Goal: Task Accomplishment & Management: Manage account settings

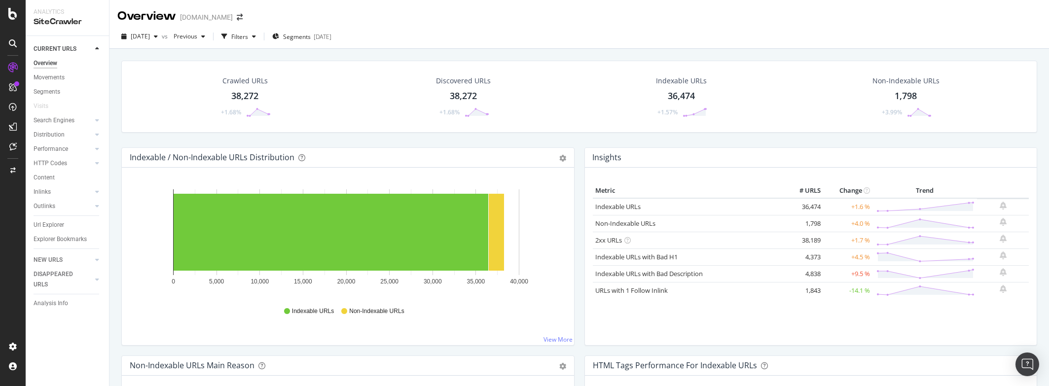
click at [679, 97] on div "36,474" at bounding box center [681, 96] width 27 height 13
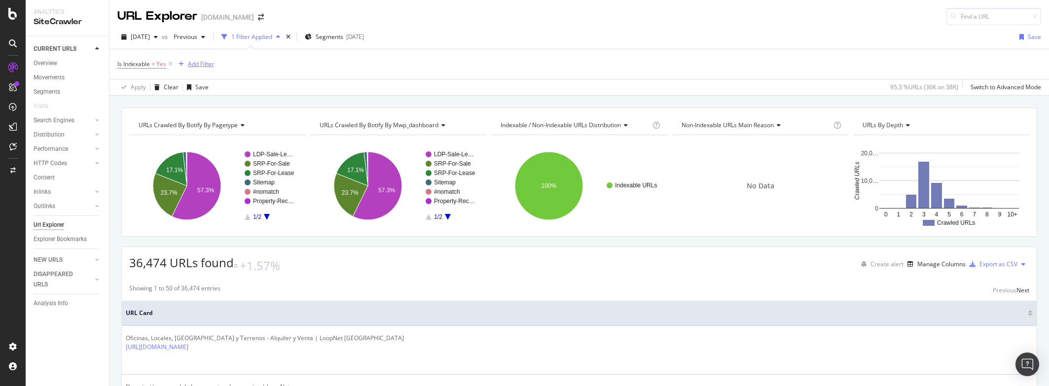
click at [199, 62] on div "Add Filter" at bounding box center [201, 64] width 26 height 8
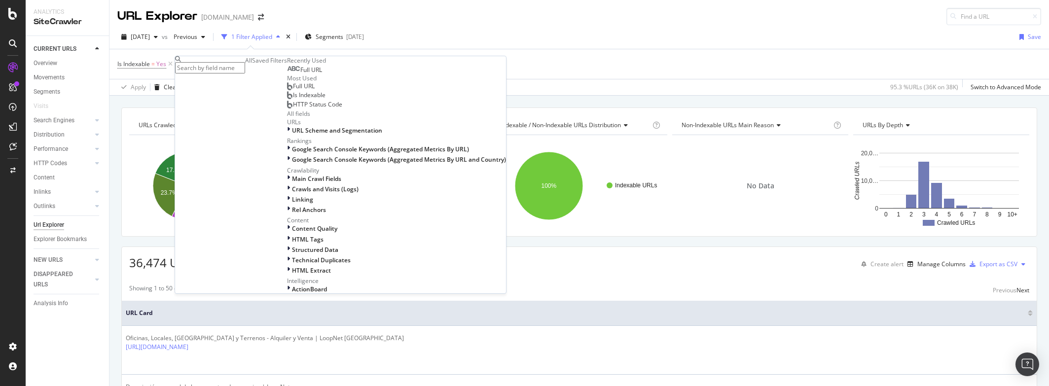
click at [468, 50] on div "Is Indexable = Yes Add Filter" at bounding box center [579, 64] width 924 height 30
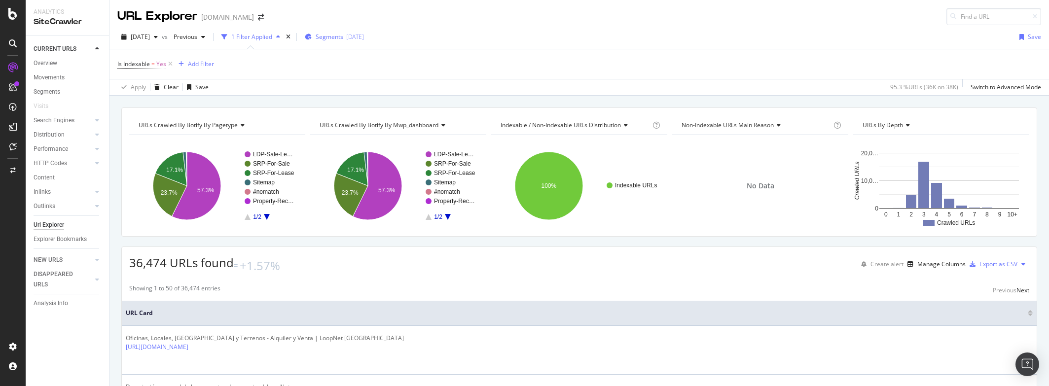
click at [343, 37] on span "Segments" at bounding box center [330, 37] width 28 height 8
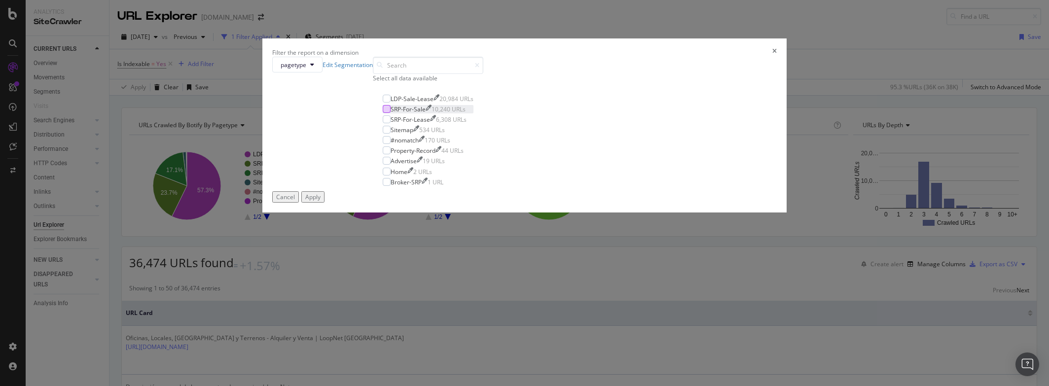
click at [391, 113] on div "modal" at bounding box center [387, 109] width 8 height 8
click at [391, 123] on div "modal" at bounding box center [387, 119] width 8 height 8
click at [320, 201] on div "Apply" at bounding box center [312, 197] width 15 height 8
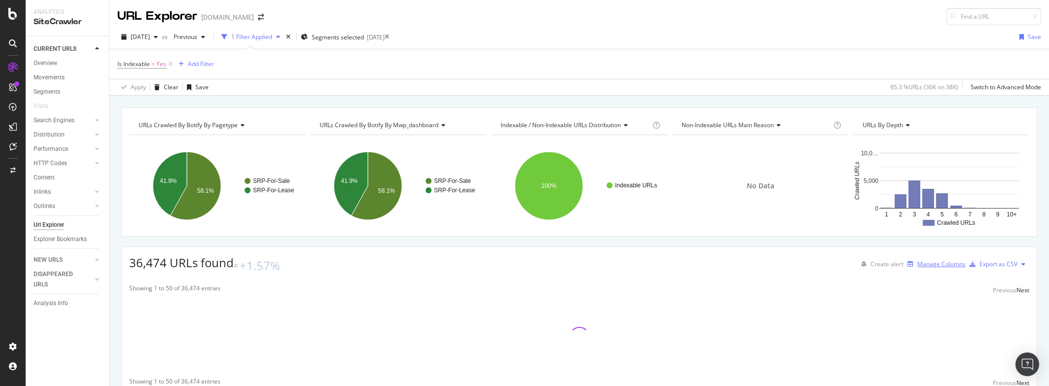
click at [920, 264] on div "Manage Columns" at bounding box center [941, 264] width 48 height 8
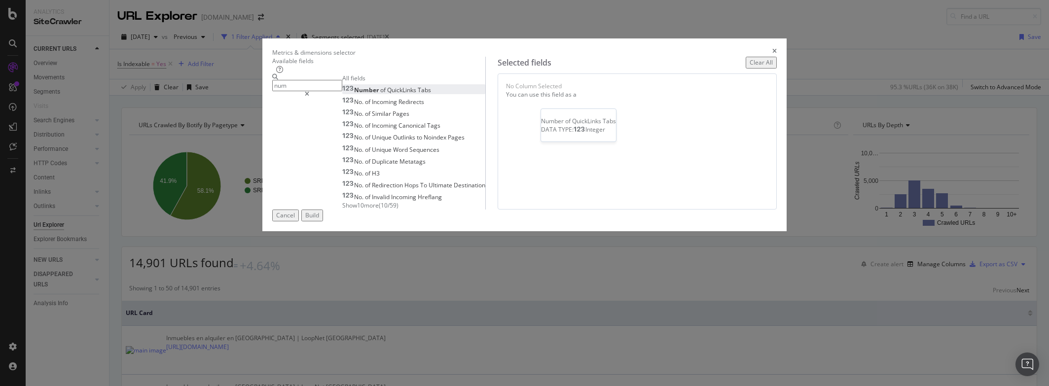
click at [408, 94] on span "QuickLinks" at bounding box center [402, 90] width 31 height 8
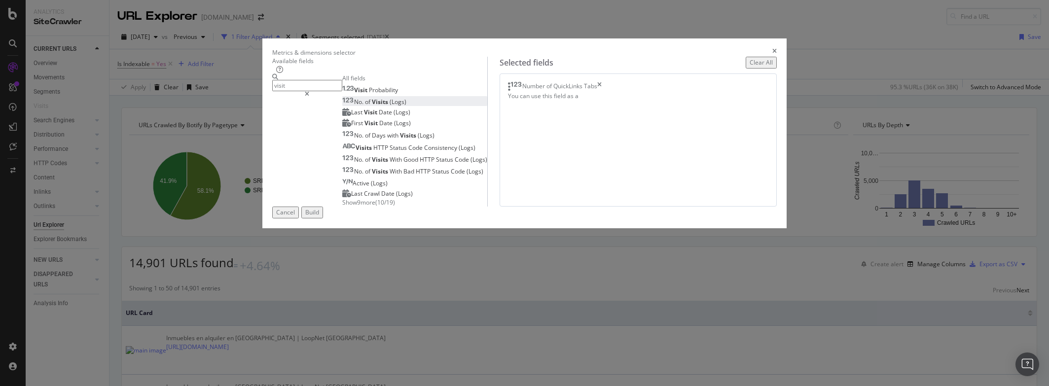
click at [397, 106] on span "(Logs)" at bounding box center [398, 102] width 17 height 8
click at [342, 89] on input "visit" at bounding box center [307, 85] width 70 height 11
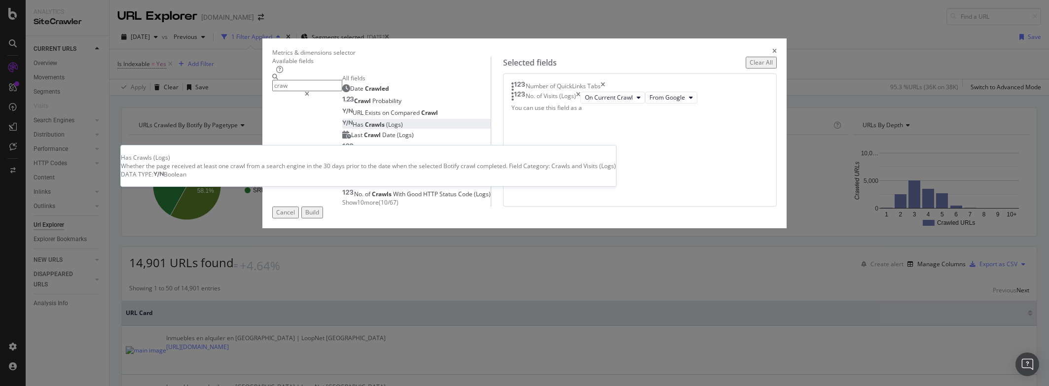
type input "craw"
click at [386, 129] on span "(Logs)" at bounding box center [394, 124] width 17 height 8
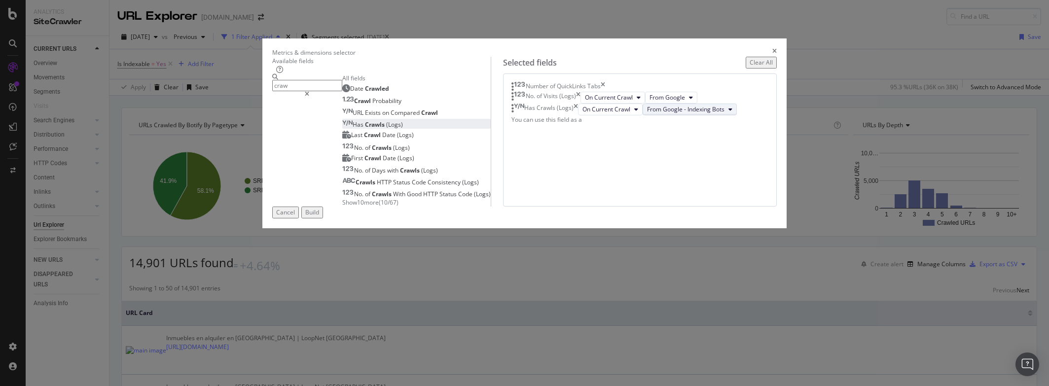
click at [728, 112] on icon "modal" at bounding box center [730, 110] width 4 height 6
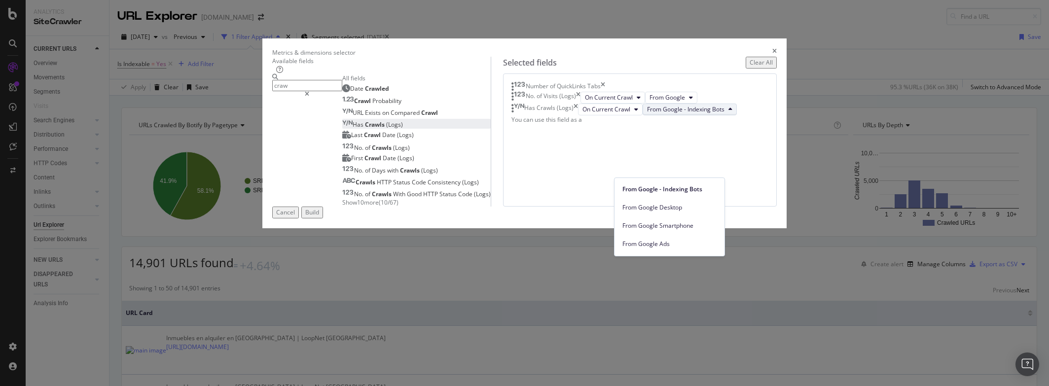
click at [728, 112] on icon "modal" at bounding box center [730, 110] width 4 height 6
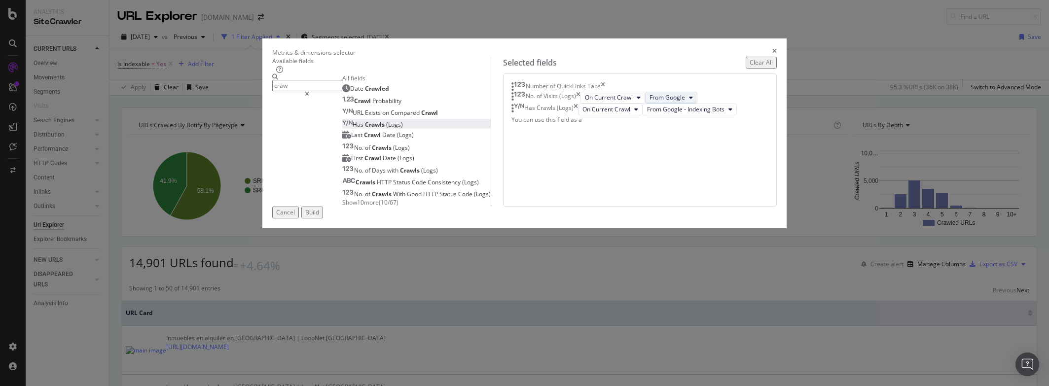
click at [654, 104] on button "From Google" at bounding box center [671, 98] width 52 height 12
click at [319, 216] on div "Build" at bounding box center [312, 212] width 14 height 8
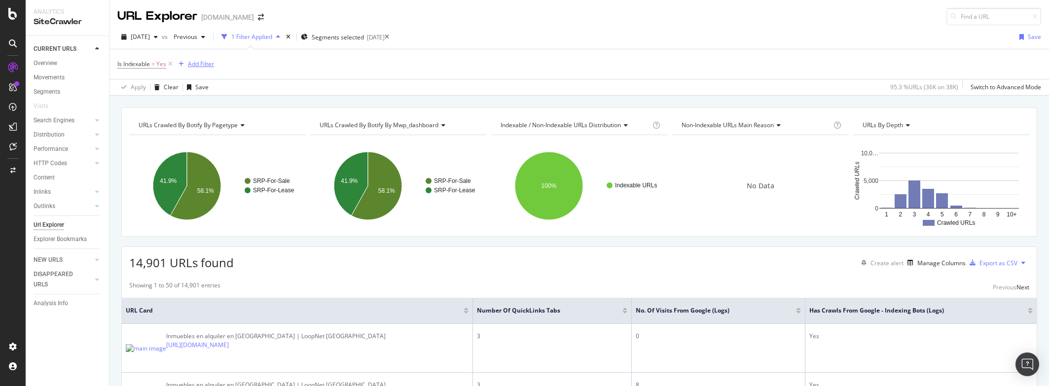
click at [201, 63] on div "Add Filter" at bounding box center [201, 64] width 26 height 8
type input "quick"
click at [330, 76] on span "QuickLinks" at bounding box center [347, 72] width 35 height 8
click at [207, 76] on icon at bounding box center [205, 73] width 7 height 6
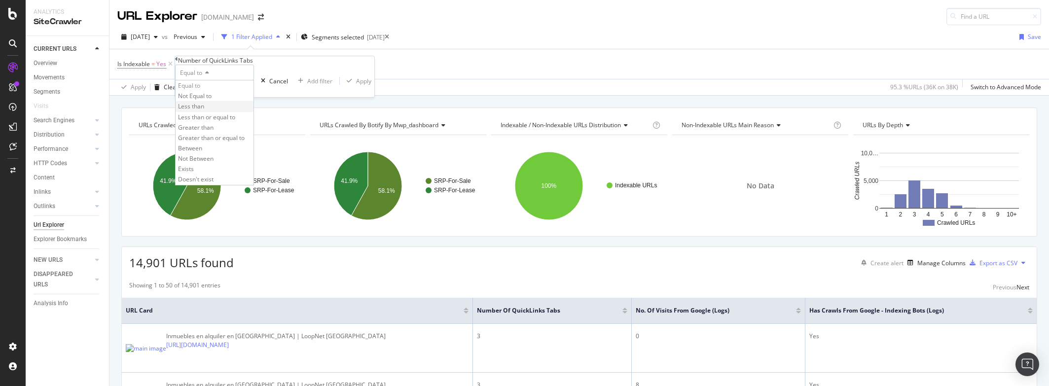
click at [204, 110] on span "Less than" at bounding box center [191, 106] width 26 height 8
click at [221, 97] on input "number" at bounding box center [214, 88] width 79 height 17
type input "2"
click at [356, 85] on div "Apply" at bounding box center [363, 81] width 15 height 8
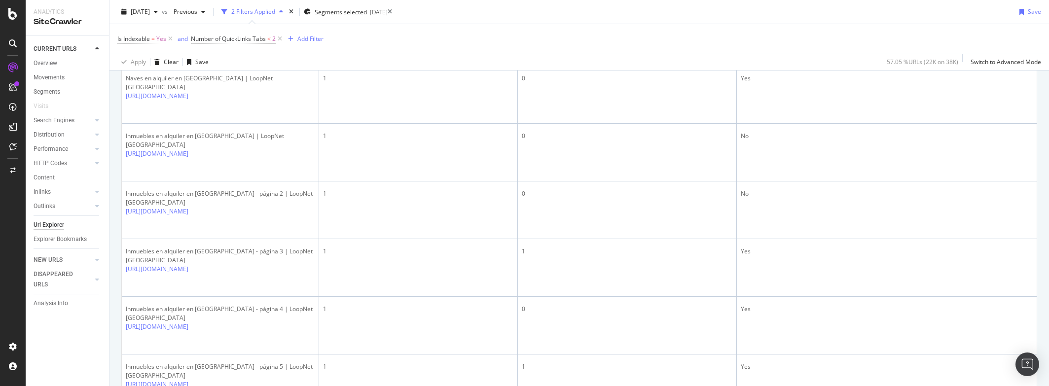
scroll to position [493, 0]
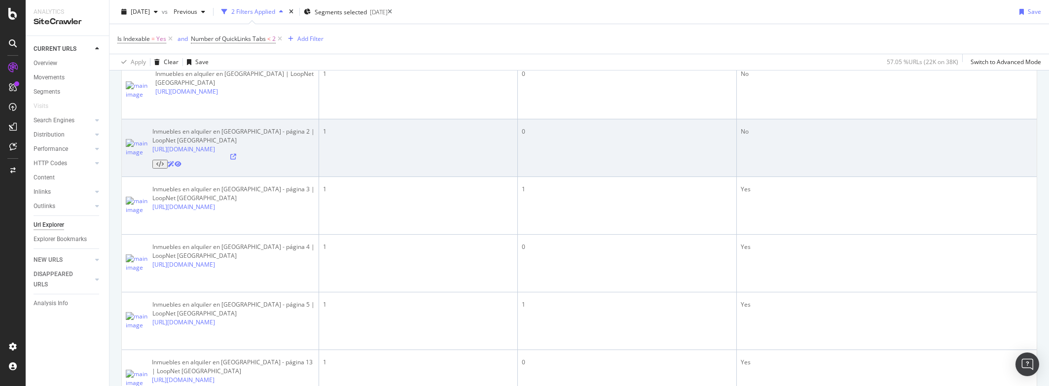
click at [261, 127] on div "Inmuebles en alquiler en [GEOGRAPHIC_DATA] - página 2 | LoopNet [GEOGRAPHIC_DAT…" at bounding box center [233, 136] width 162 height 18
copy div "página"
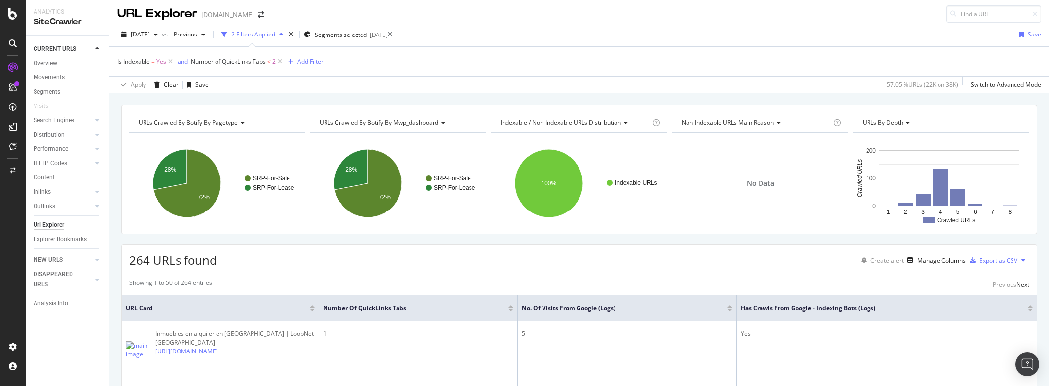
scroll to position [0, 0]
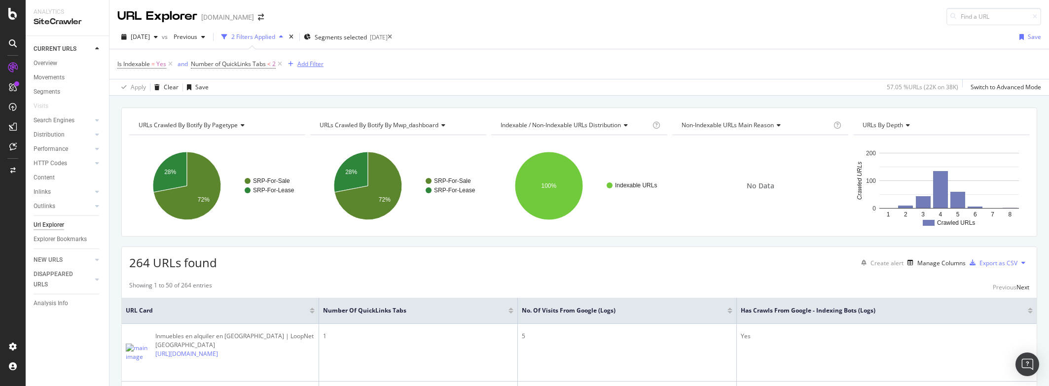
click at [307, 62] on div "Add Filter" at bounding box center [310, 64] width 26 height 8
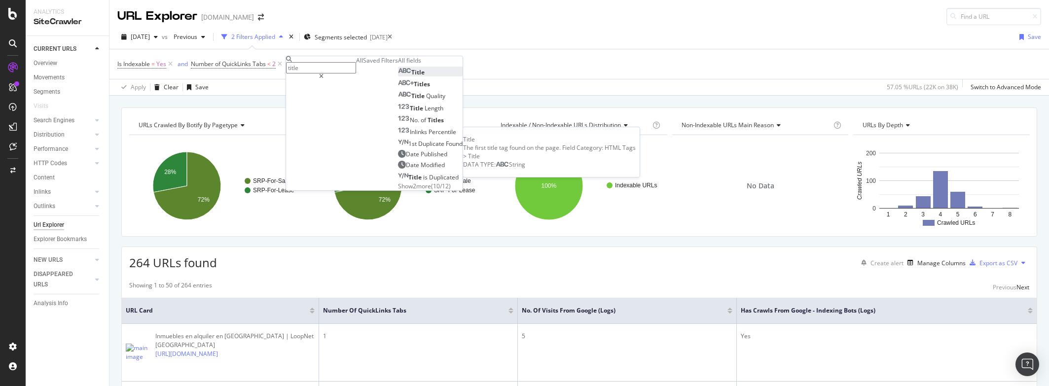
type input "title"
click at [398, 76] on div "Title" at bounding box center [411, 72] width 27 height 8
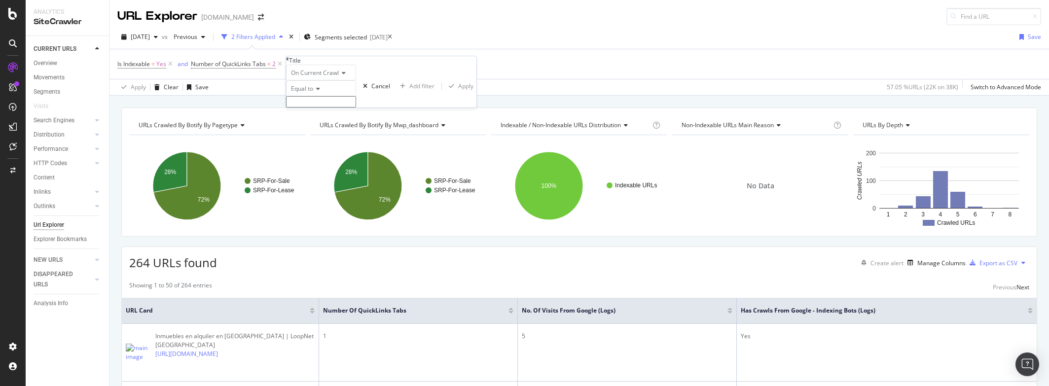
click at [313, 93] on span "Equal to" at bounding box center [302, 88] width 22 height 8
click at [339, 179] on div "Doesn't contain" at bounding box center [320, 174] width 69 height 10
click at [321, 107] on input "text" at bounding box center [321, 101] width 70 height 11
paste input "página"
type input "página"
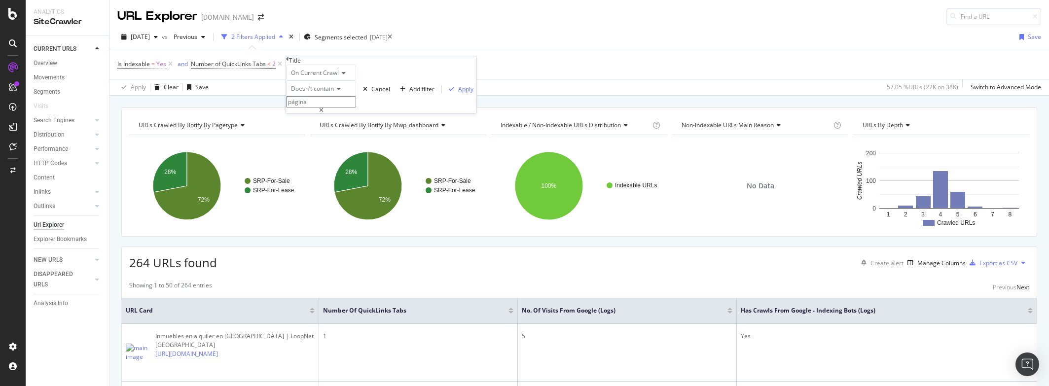
click at [458, 93] on div "Apply" at bounding box center [465, 89] width 15 height 8
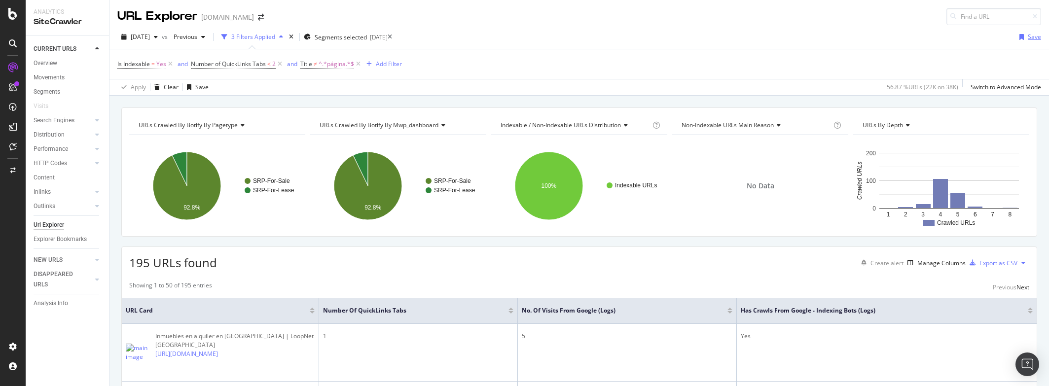
click at [1020, 38] on div "button" at bounding box center [1021, 37] width 12 height 6
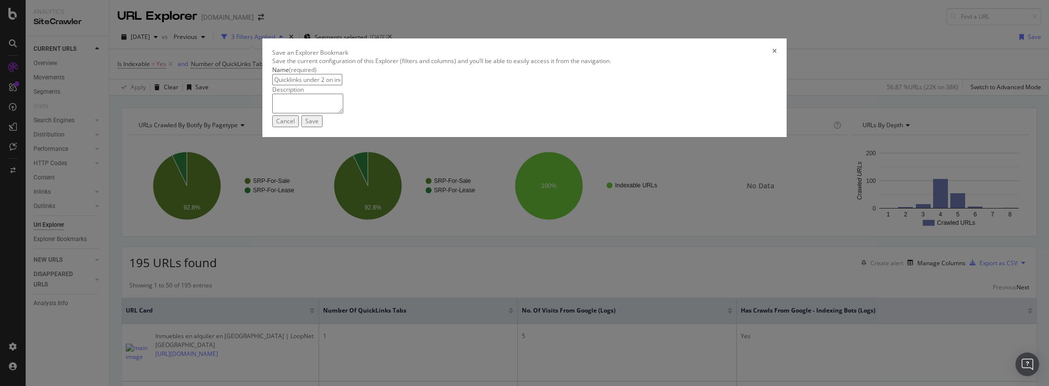
type input "Quicklinks under 2 on indexable SRPs"
click at [343, 113] on textarea "modal" at bounding box center [307, 104] width 71 height 20
type textarea "Looks at all SRPs that are indexable, and filters by any that have less than 2 …"
click at [319, 125] on div "Save" at bounding box center [311, 121] width 13 height 8
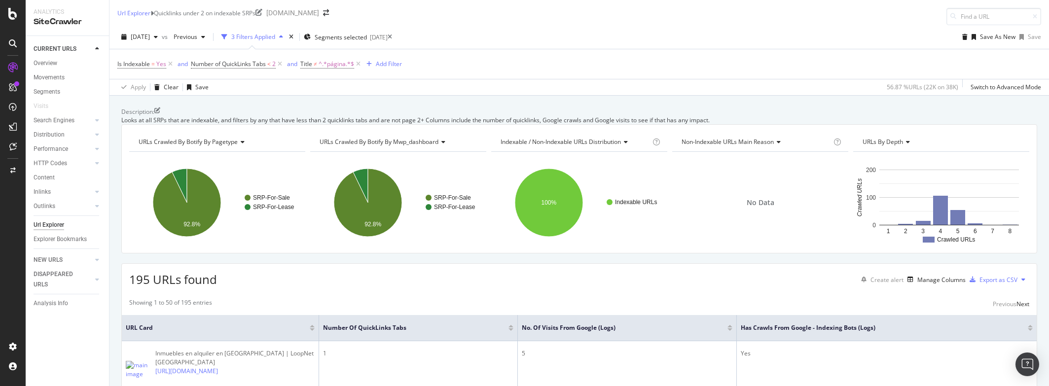
click at [186, 386] on link "here" at bounding box center [180, 390] width 13 height 8
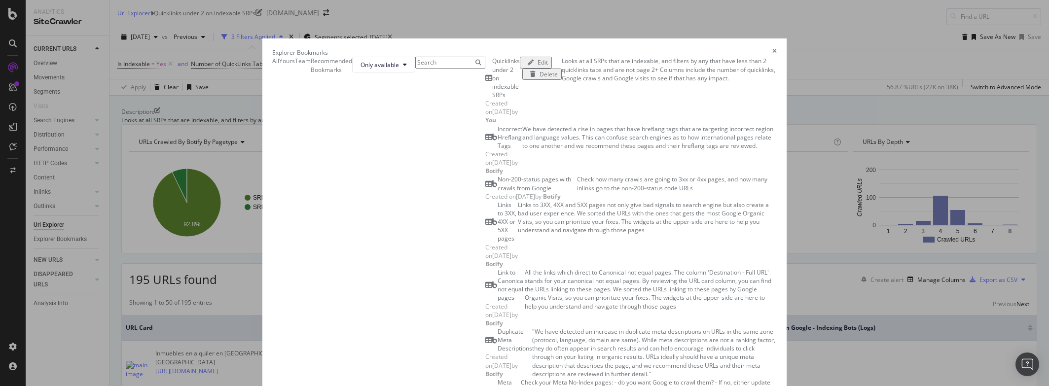
click at [492, 99] on div "Quicklinks under 2 on indexable SRPs" at bounding box center [506, 78] width 28 height 42
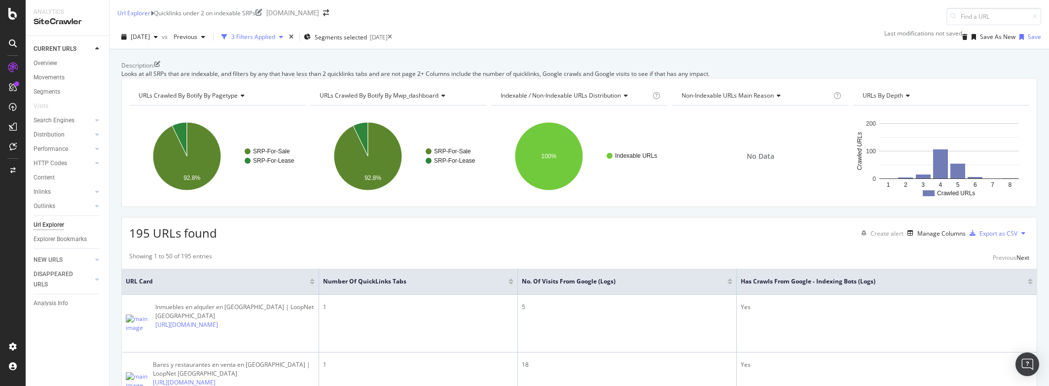
click at [275, 36] on div "3 Filters Applied" at bounding box center [253, 37] width 44 height 8
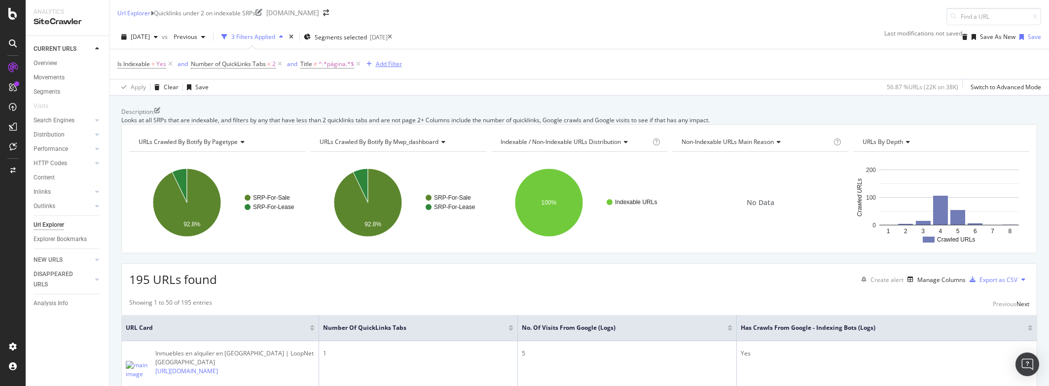
click at [384, 62] on div "Add Filter" at bounding box center [389, 64] width 26 height 8
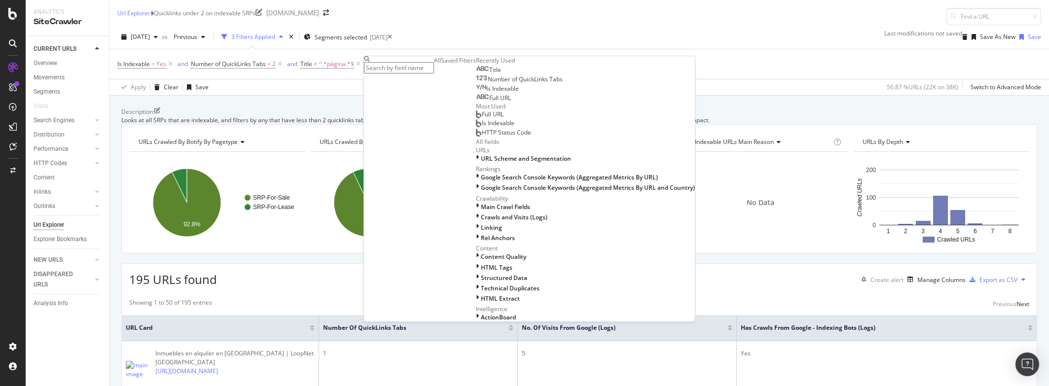
click at [482, 118] on span "Full URL" at bounding box center [493, 114] width 22 height 8
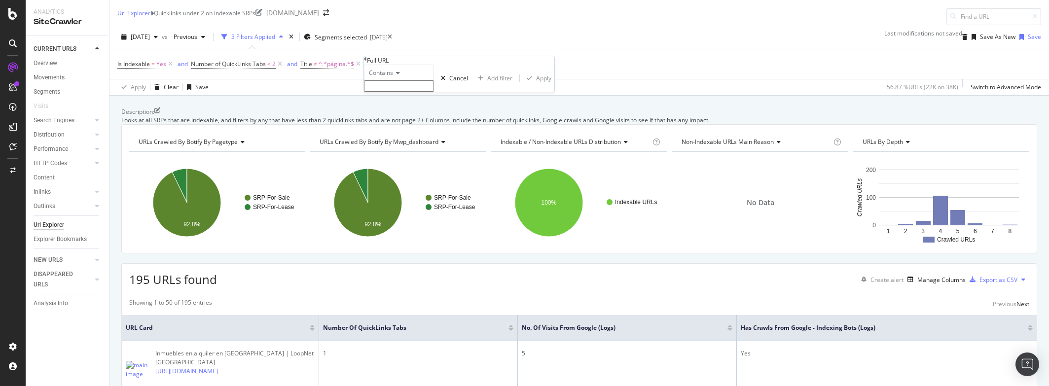
click at [393, 77] on span "Contains" at bounding box center [381, 73] width 24 height 8
click at [410, 163] on span "Doesn't contain" at bounding box center [388, 158] width 43 height 8
click at [404, 92] on input "text" at bounding box center [399, 85] width 70 height 11
type input "/espana/"
click at [536, 85] on div "Apply" at bounding box center [543, 81] width 15 height 8
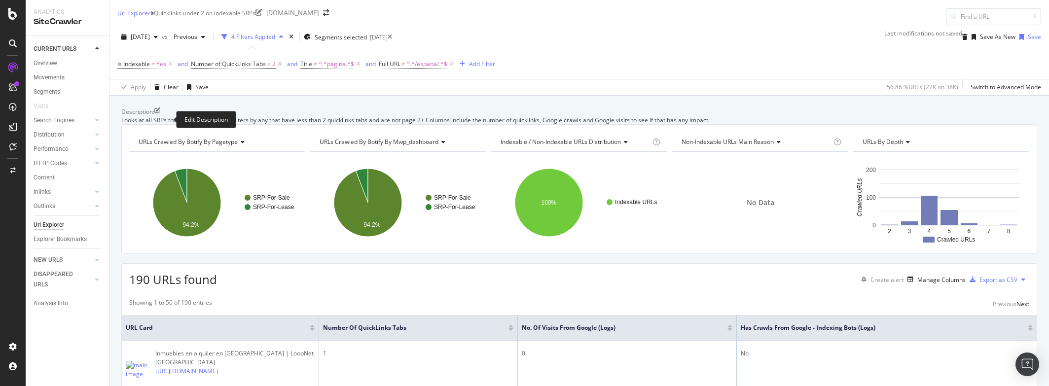
click at [160, 116] on icon at bounding box center [157, 111] width 6 height 8
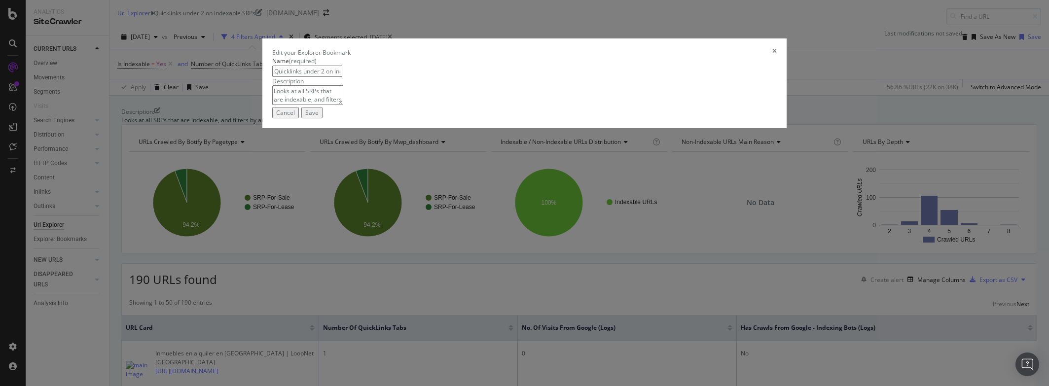
click at [343, 105] on textarea "Looks at all SRPs that are indexable, and filters by any that have less than 2 …" at bounding box center [307, 95] width 71 height 20
type textarea "Looks at all non Country-wide SRPs that are indexable, and filters by any that …"
click at [319, 117] on div "Save" at bounding box center [311, 112] width 13 height 8
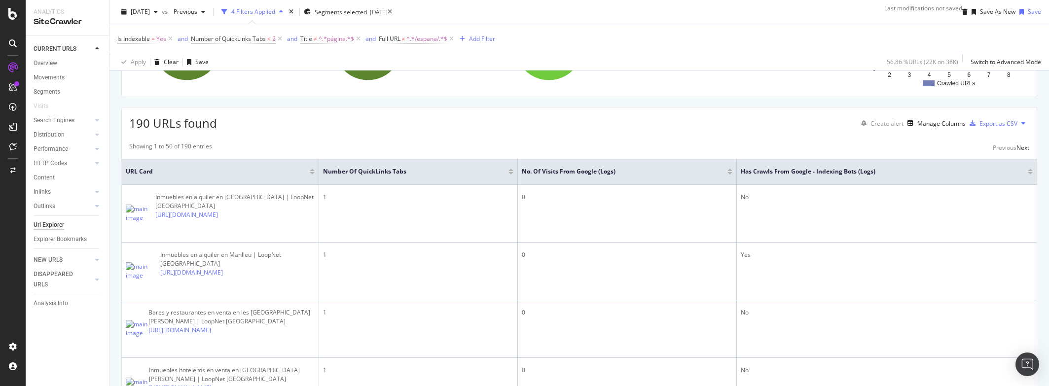
scroll to position [197, 0]
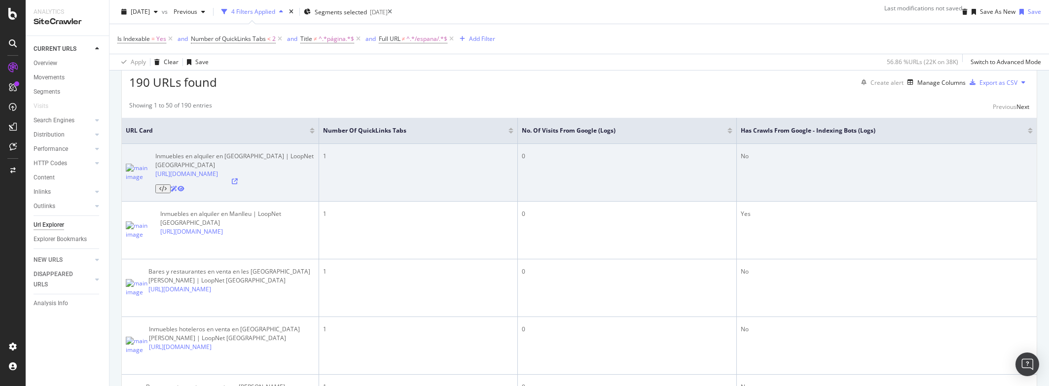
click at [238, 184] on icon at bounding box center [235, 181] width 6 height 6
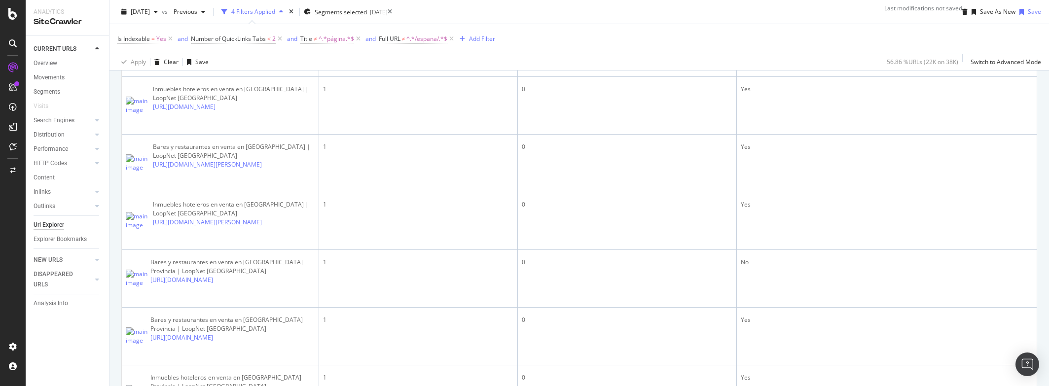
scroll to position [1134, 0]
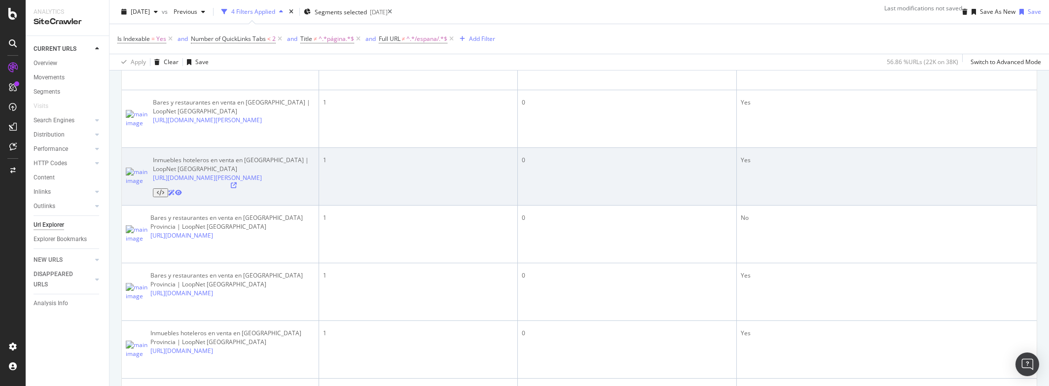
click at [237, 188] on icon at bounding box center [234, 185] width 6 height 6
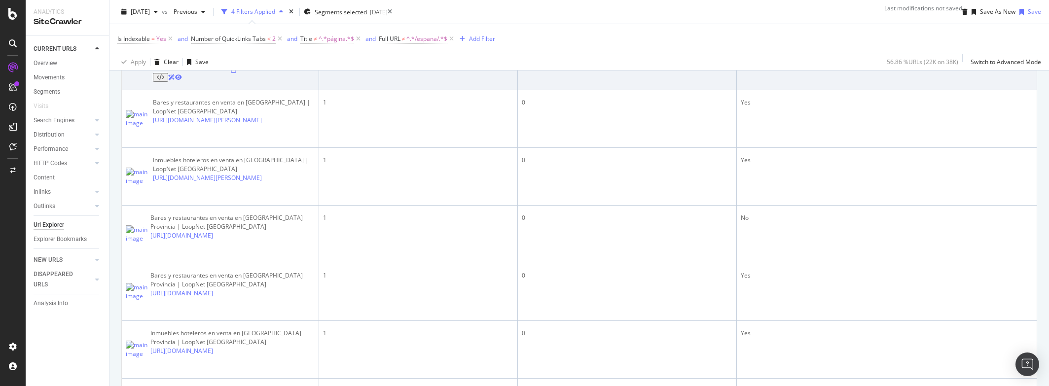
click at [182, 80] on icon at bounding box center [178, 77] width 7 height 6
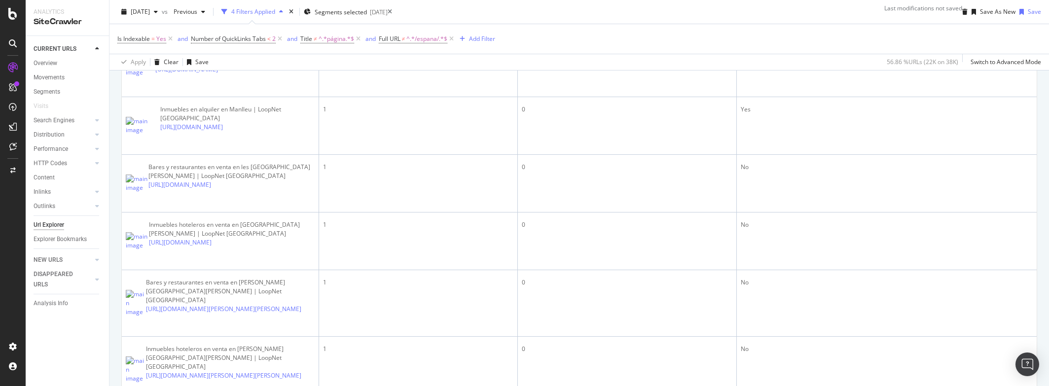
scroll to position [0, 0]
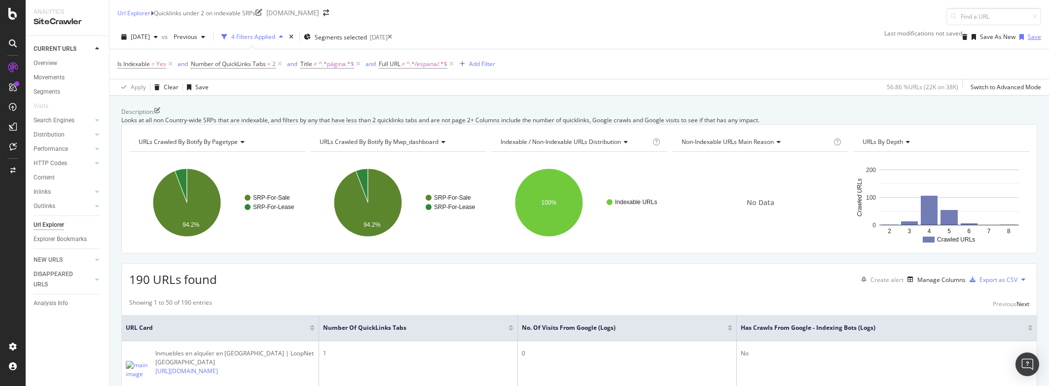
click at [1028, 37] on div "Save" at bounding box center [1034, 37] width 13 height 8
click at [188, 386] on link "here" at bounding box center [181, 390] width 13 height 8
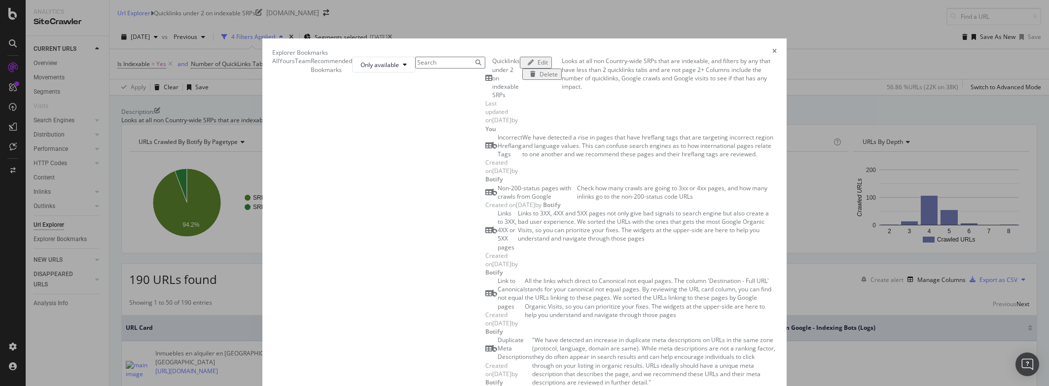
click at [492, 99] on div "Quicklinks under 2 on indexable SRPs" at bounding box center [506, 78] width 28 height 42
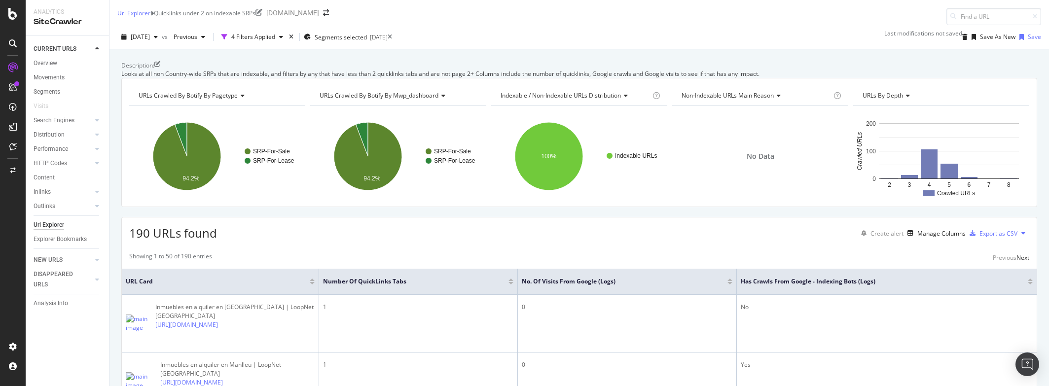
click at [4, 386] on icon "close toast" at bounding box center [2, 390] width 4 height 8
click at [52, 239] on div "Explorer Bookmarks" at bounding box center [60, 239] width 53 height 10
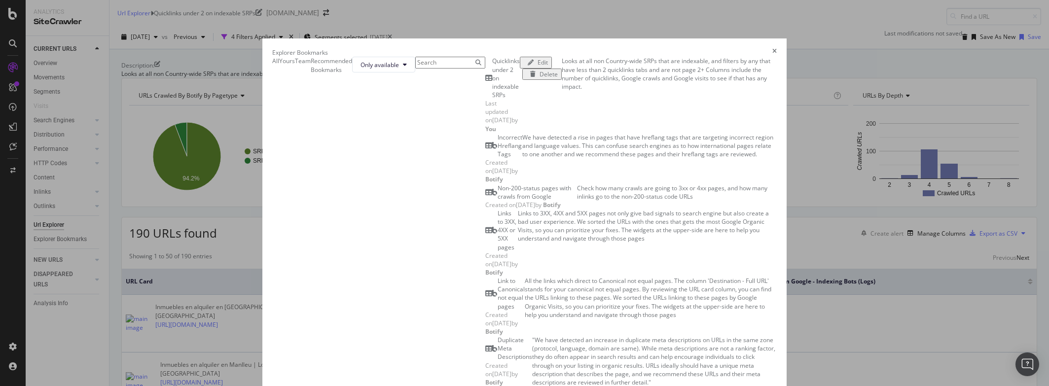
drag, startPoint x: 337, startPoint y: 149, endPoint x: 199, endPoint y: 158, distance: 138.3
click at [485, 133] on div "Last updated on [DATE] by You" at bounding box center [502, 116] width 35 height 34
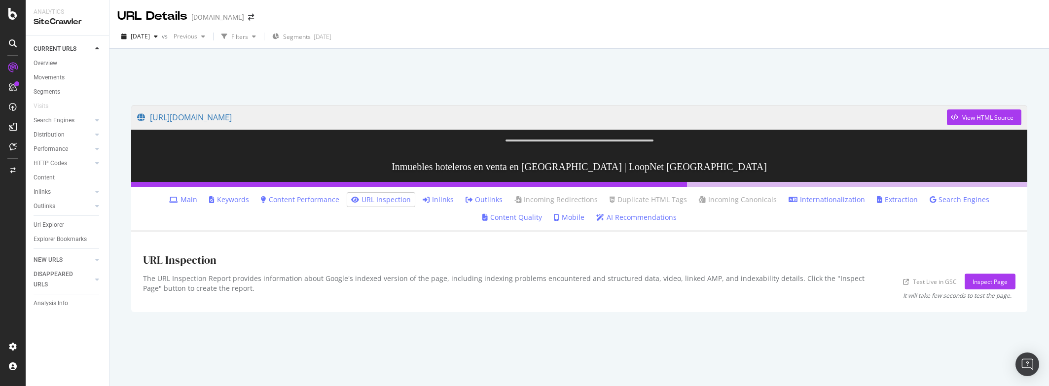
click at [423, 205] on link "Inlinks" at bounding box center [438, 200] width 31 height 10
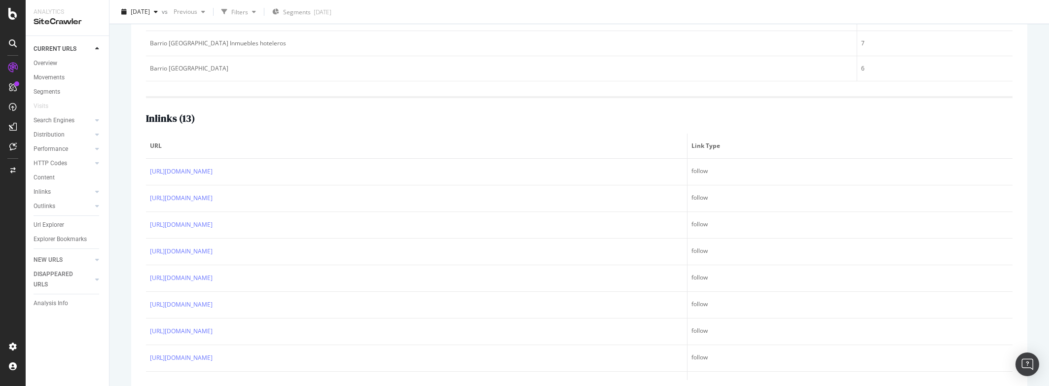
scroll to position [296, 0]
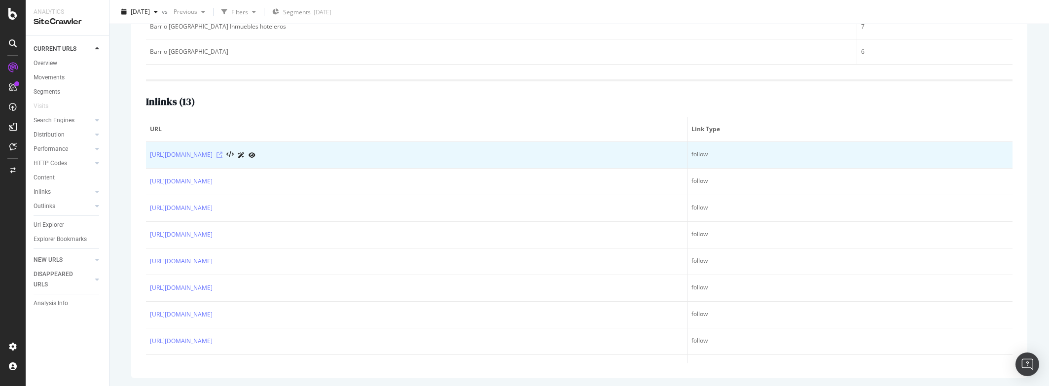
click at [222, 158] on icon at bounding box center [219, 155] width 6 height 6
